Goal: Navigation & Orientation: Find specific page/section

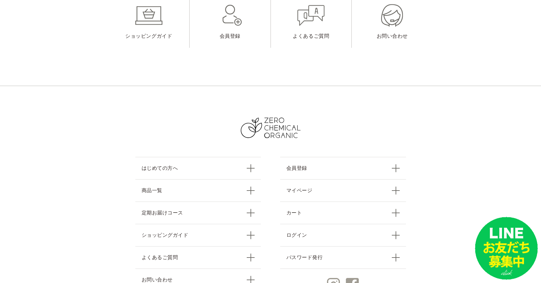
scroll to position [2672, 0]
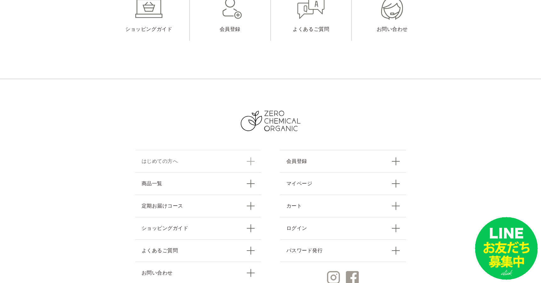
click at [249, 161] on link "はじめての方へ" at bounding box center [198, 161] width 126 height 22
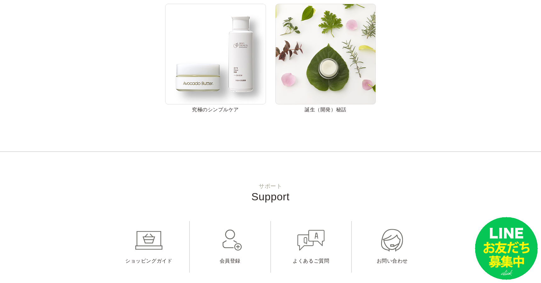
scroll to position [498, 0]
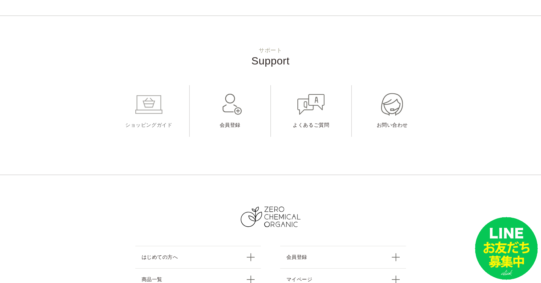
click at [155, 127] on link "ショッピングガイド" at bounding box center [148, 111] width 81 height 52
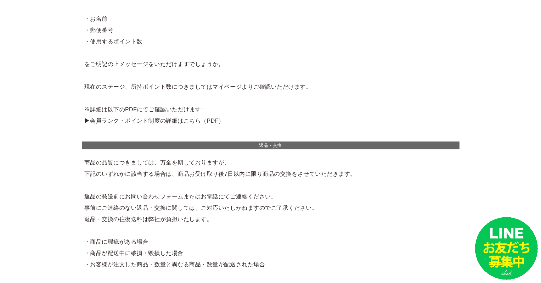
scroll to position [679, 0]
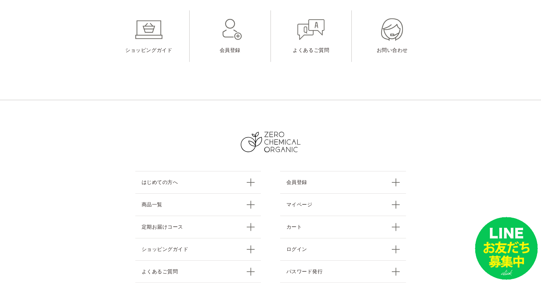
scroll to position [678, 0]
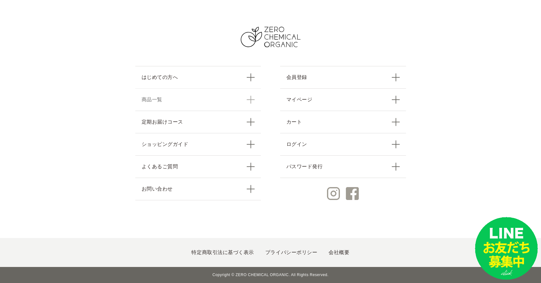
click at [250, 101] on link "商品一覧" at bounding box center [198, 99] width 126 height 22
click at [445, 114] on section "はじめての方へ 商品一覧 定期お届けコース ショッピングガイド よくあるご質問 お問い合わせ 会員登録 マイページ カート ログイン パスワード発行" at bounding box center [270, 116] width 541 height 243
